Goal: Transaction & Acquisition: Purchase product/service

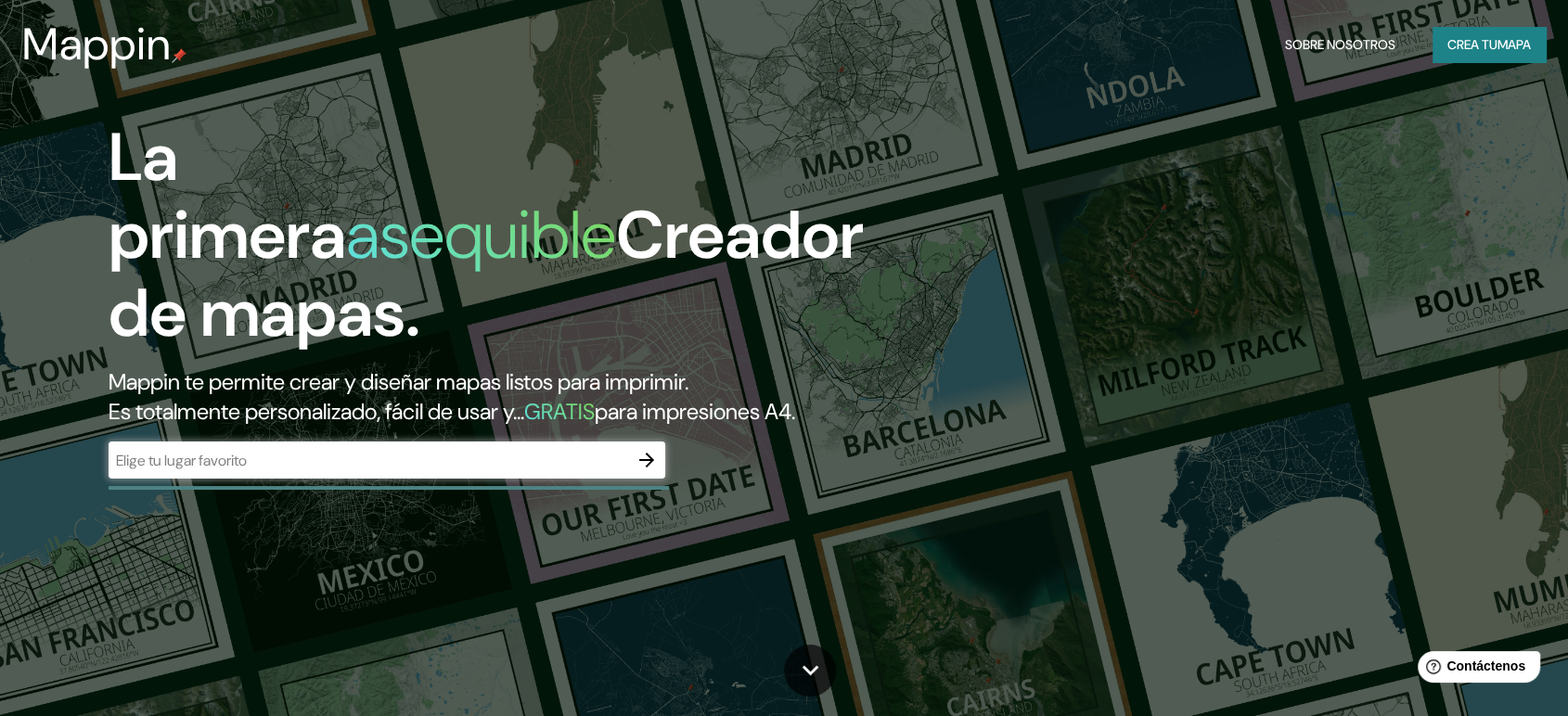
click at [260, 450] on input "text" at bounding box center [368, 461] width 519 height 21
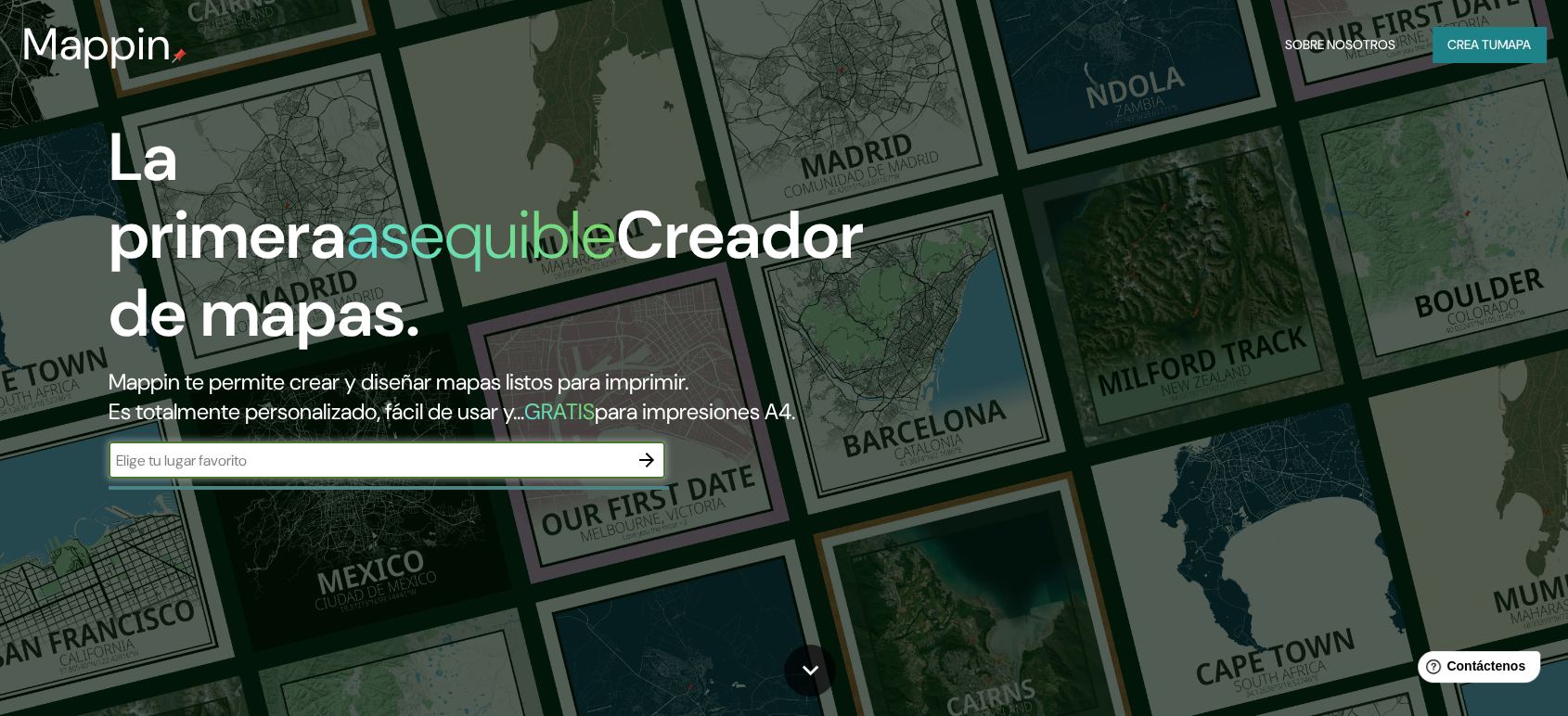
paste input "[GEOGRAPHIC_DATA]"
type input "[GEOGRAPHIC_DATA]"
click at [640, 449] on icon "button" at bounding box center [646, 460] width 22 height 22
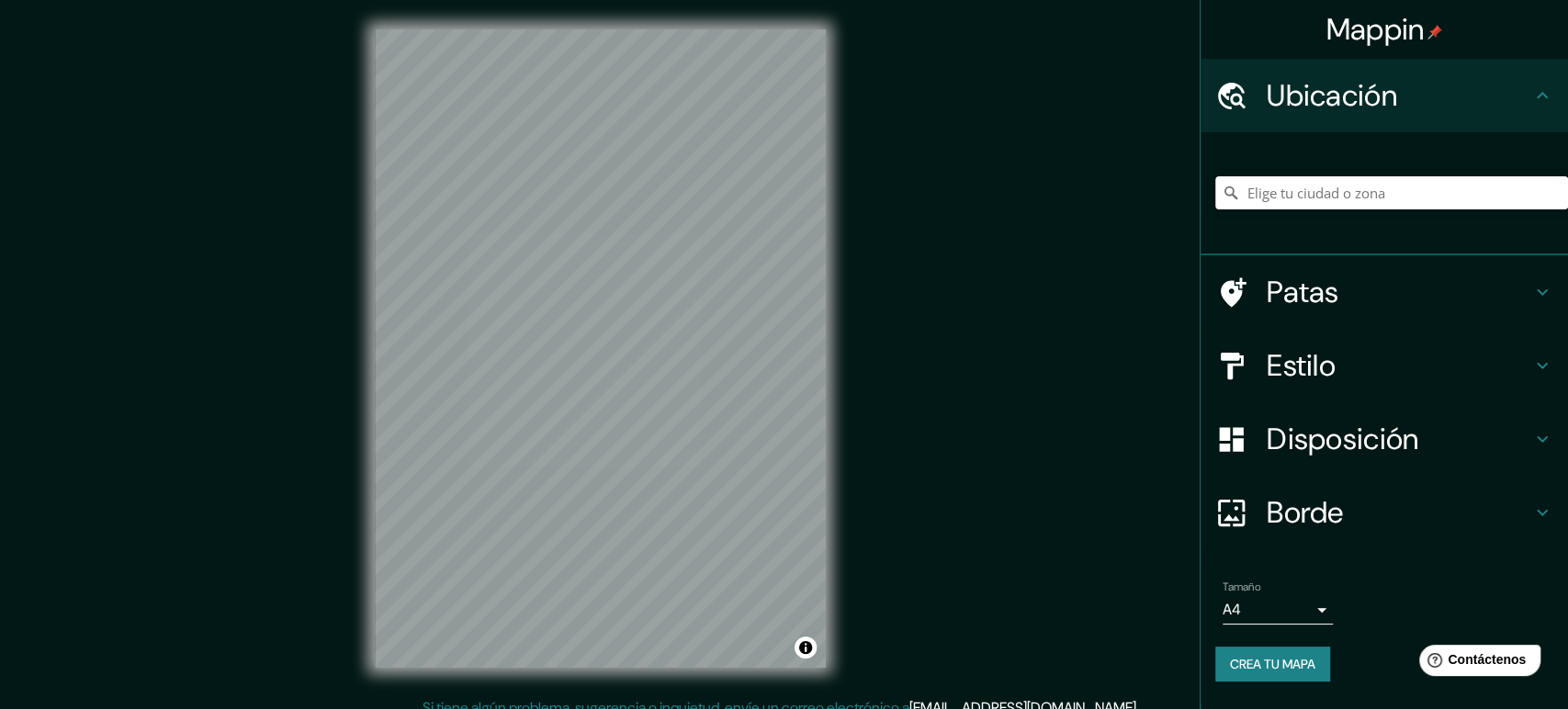
click at [1546, 354] on icon at bounding box center [1541, 365] width 22 height 22
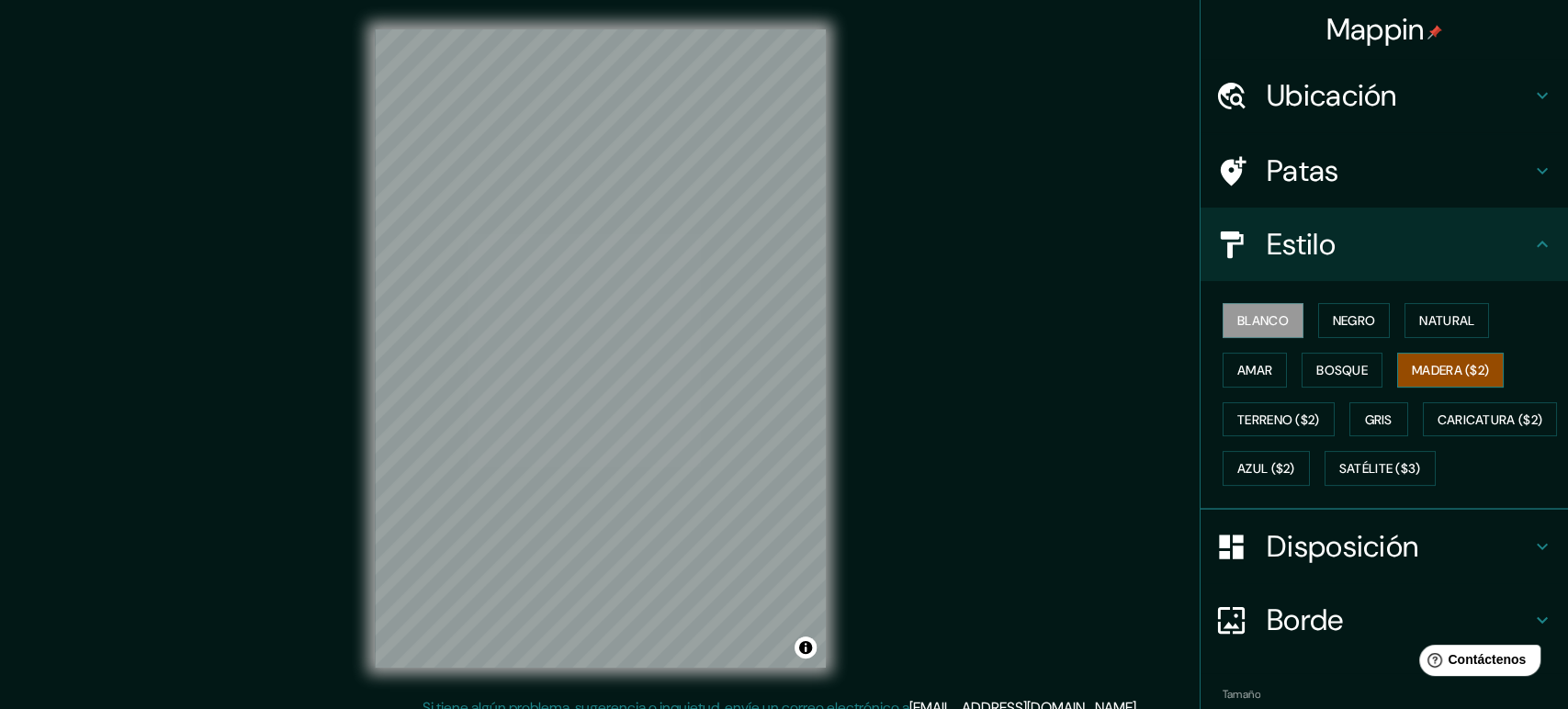
click at [1412, 362] on font "Madera ($2)" at bounding box center [1450, 370] width 77 height 16
click at [1301, 353] on button "Bosque" at bounding box center [1341, 370] width 81 height 35
click at [1412, 358] on font "Madera ($2)" at bounding box center [1450, 370] width 77 height 24
click at [1437, 412] on font "Caricatura ($2)" at bounding box center [1490, 419] width 106 height 16
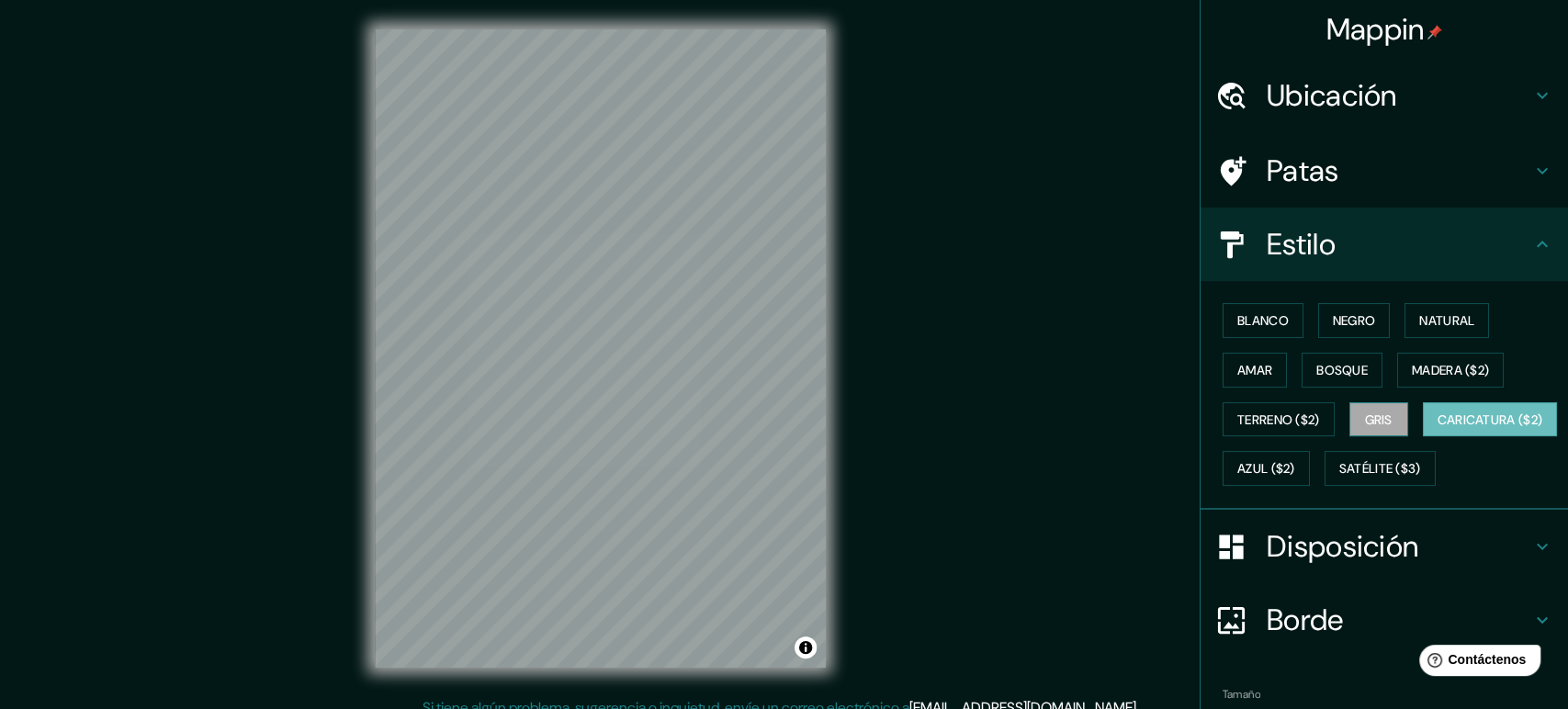
click at [1365, 412] on font "Gris" at bounding box center [1378, 419] width 28 height 16
click at [1412, 362] on font "Madera ($2)" at bounding box center [1450, 370] width 77 height 16
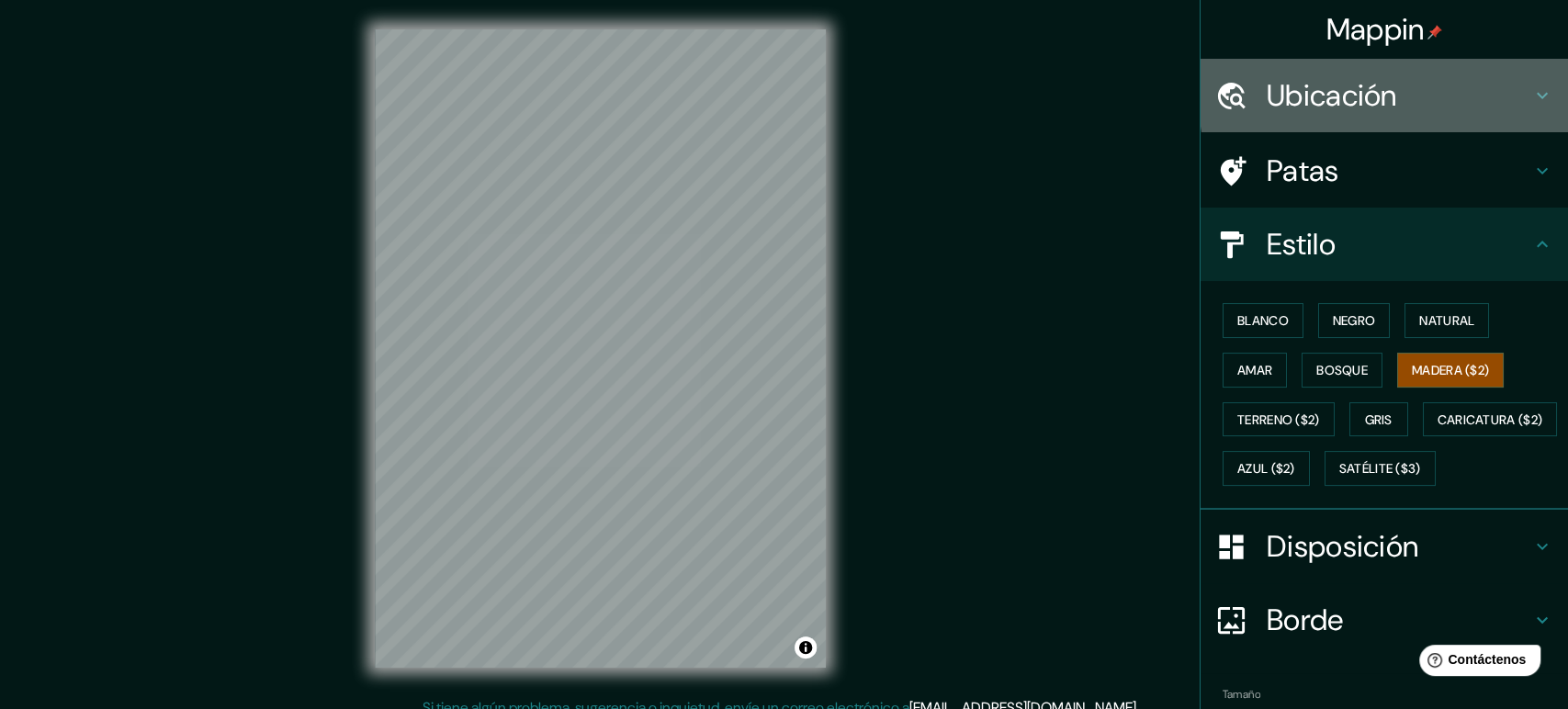
click at [1530, 84] on h4 "Ubicación" at bounding box center [1399, 95] width 265 height 37
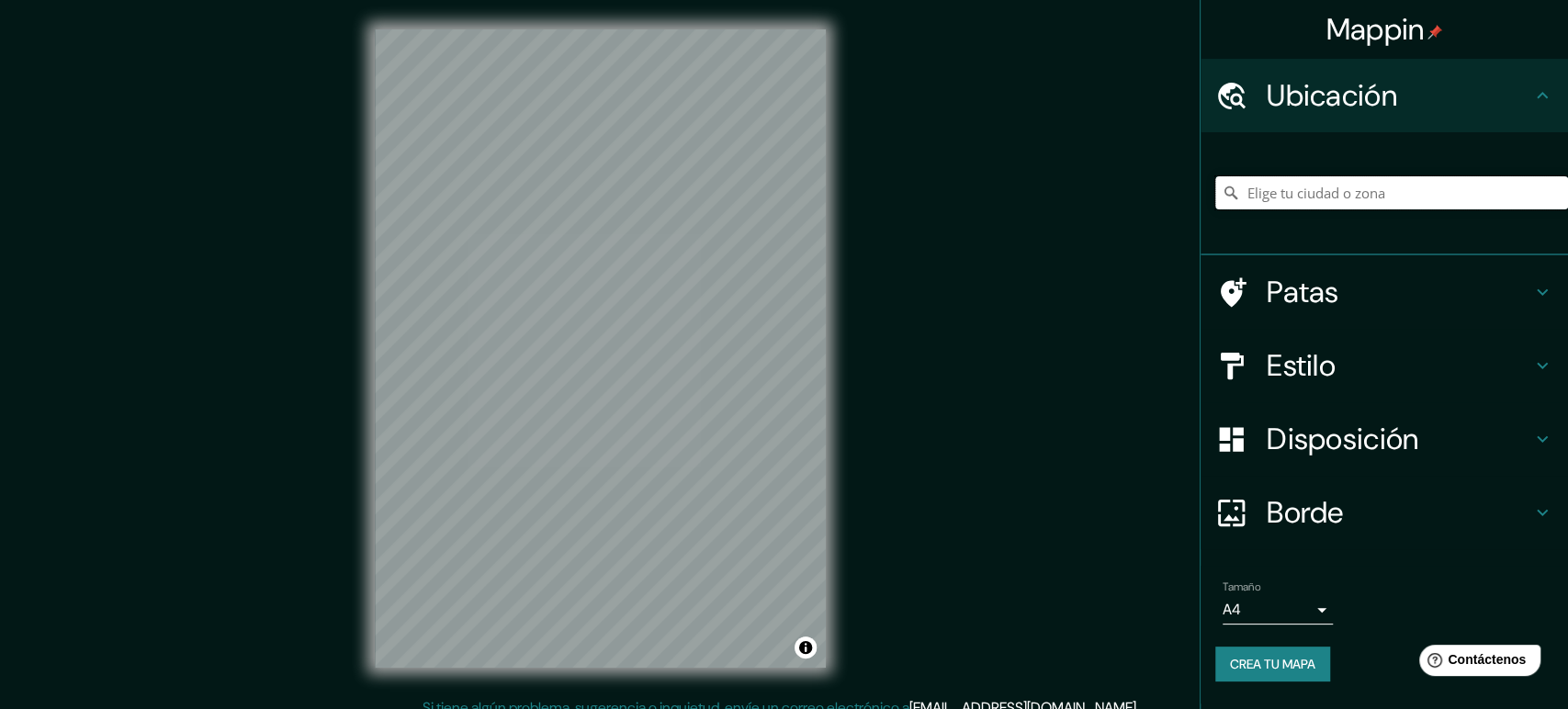
click at [1403, 176] on input "Elige tu ciudad o zona" at bounding box center [1392, 192] width 352 height 33
click at [1427, 176] on input "Comas, [GEOGRAPHIC_DATA], [GEOGRAPHIC_DATA]" at bounding box center [1392, 192] width 352 height 33
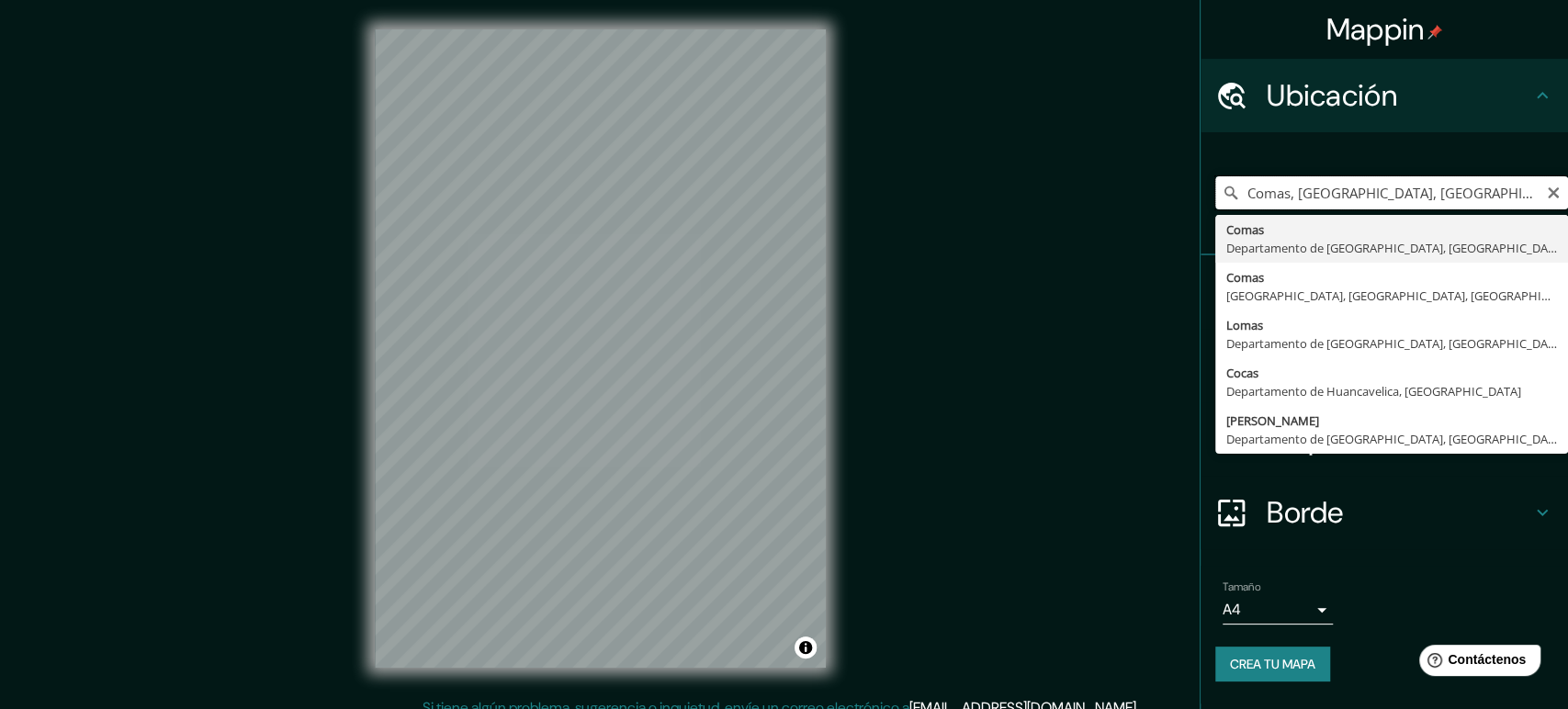
click at [1498, 176] on input "Comas, [GEOGRAPHIC_DATA], [GEOGRAPHIC_DATA]" at bounding box center [1392, 192] width 352 height 33
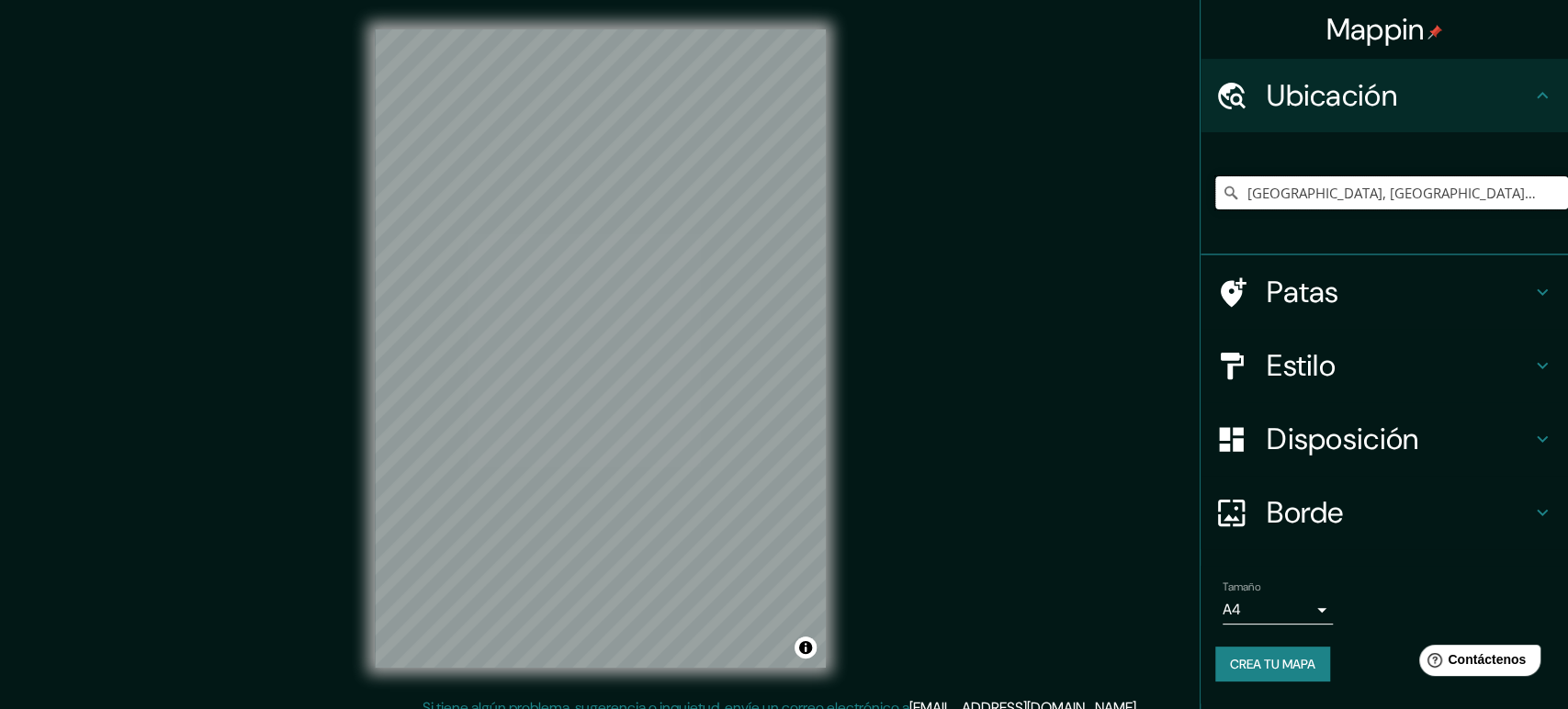
type input "[GEOGRAPHIC_DATA], [GEOGRAPHIC_DATA], [GEOGRAPHIC_DATA], [GEOGRAPHIC_DATA]"
click at [372, 563] on div "© Mapbox © OpenStreetMap Improve this map" at bounding box center [600, 349] width 510 height 698
click at [1555, 188] on icon "Claro" at bounding box center [1554, 193] width 11 height 11
type input "Comas, [GEOGRAPHIC_DATA], [GEOGRAPHIC_DATA]"
click at [911, 413] on div "Mappin Ubicación Comas, [GEOGRAPHIC_DATA], [GEOGRAPHIC_DATA] Comas Departamento…" at bounding box center [784, 363] width 1568 height 727
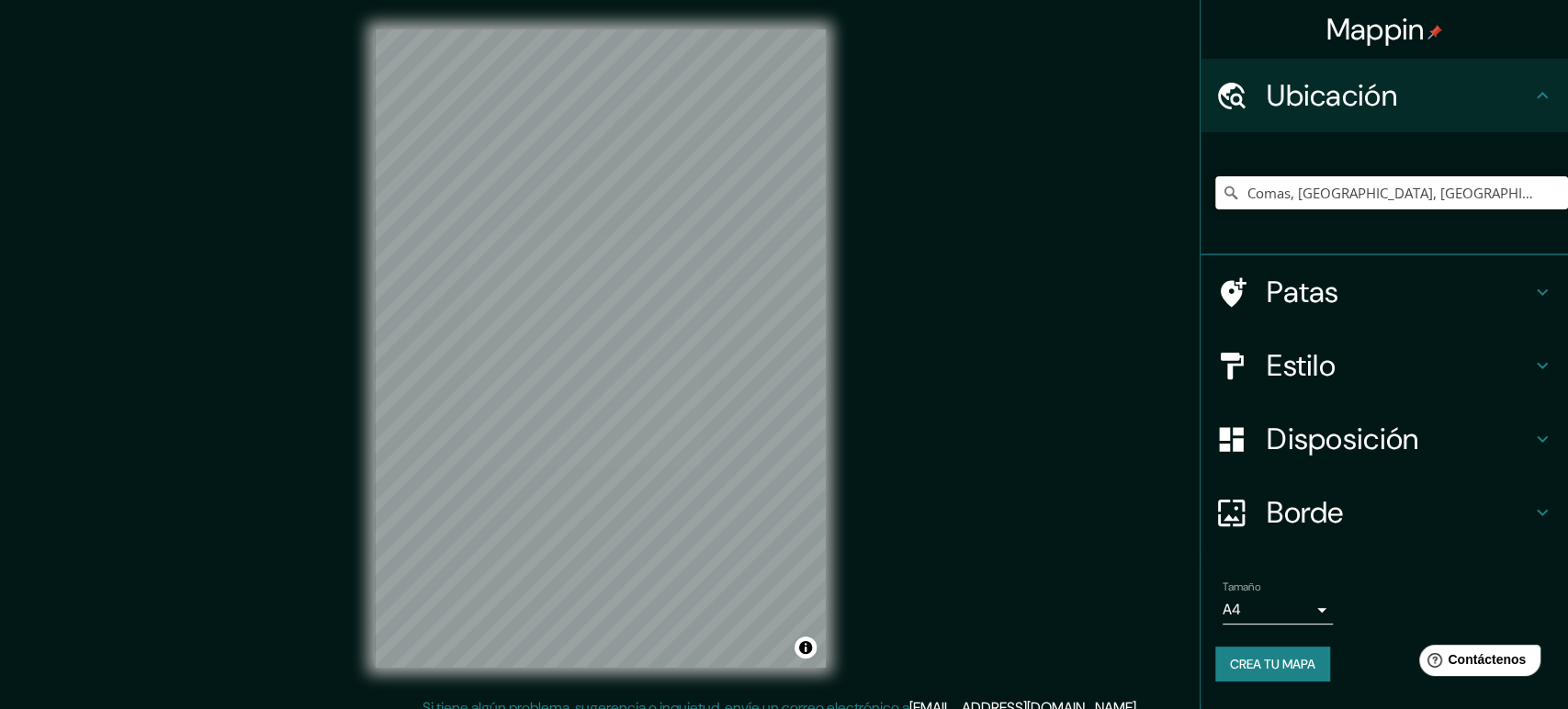
click at [321, 603] on div "Mappin Ubicación Comas, [GEOGRAPHIC_DATA], [GEOGRAPHIC_DATA] Comas Departamento…" at bounding box center [784, 363] width 1568 height 727
click at [361, 371] on div "© Mapbox © OpenStreetMap Improve this map" at bounding box center [600, 349] width 510 height 698
